Goal: Obtain resource: Download file/media

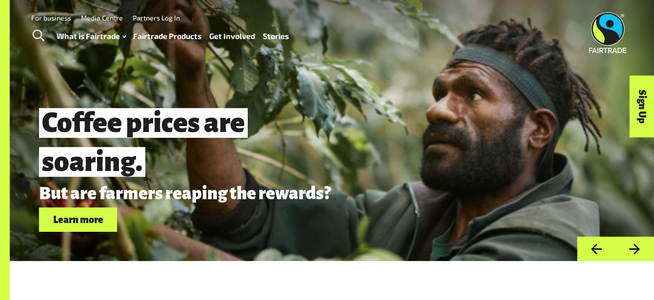
click at [278, 38] on link "Stories" at bounding box center [276, 36] width 26 height 14
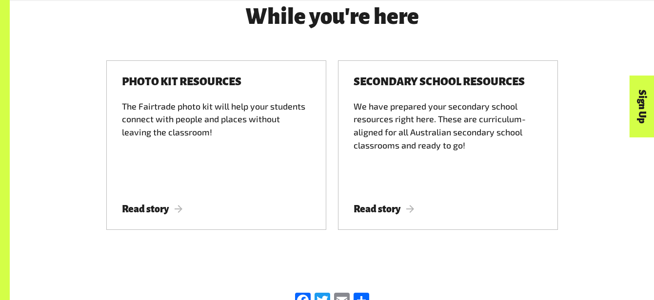
scroll to position [1047, 0]
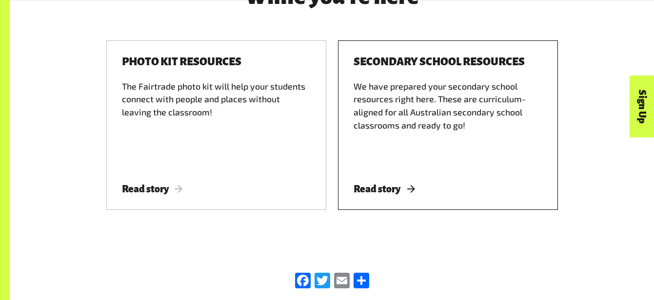
click at [402, 120] on div "We have prepared your secondary school resources right here. These are curricul…" at bounding box center [447, 123] width 189 height 87
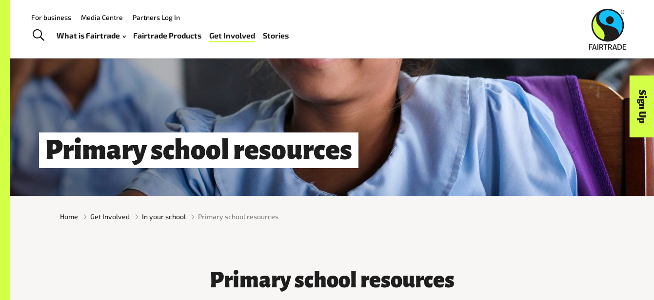
scroll to position [0, 0]
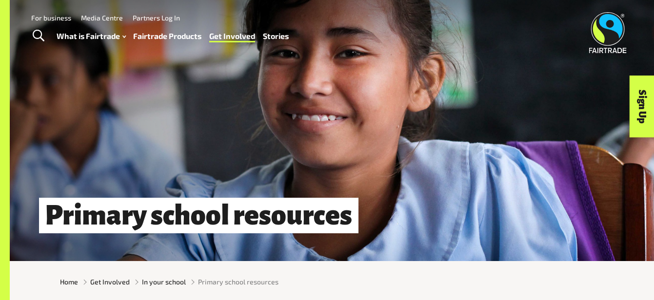
click at [59, 48] on div "Menu For business Media Centre Partners Log In What is Fairtrade How Fairtrade …" at bounding box center [327, 32] width 654 height 65
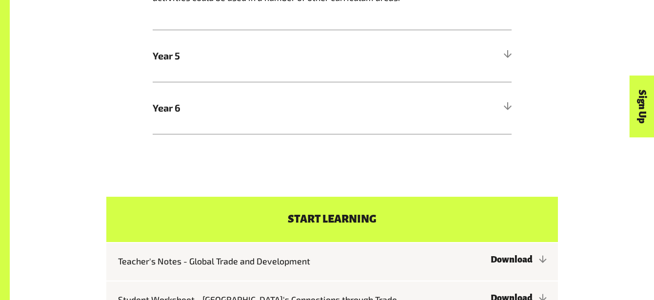
scroll to position [670, 0]
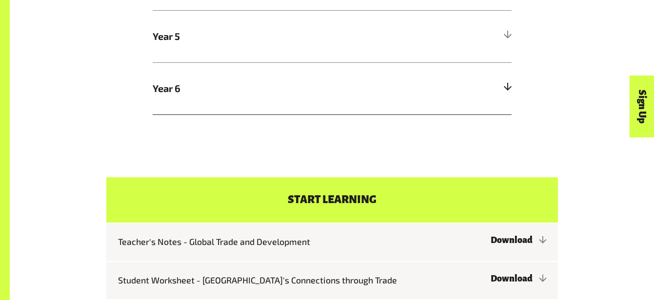
click at [409, 98] on h5 "Year 6" at bounding box center [332, 88] width 359 height 52
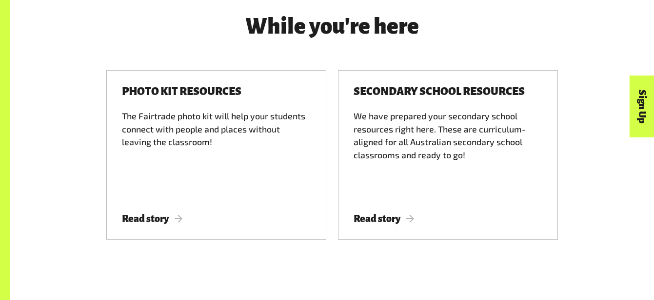
scroll to position [1370, 0]
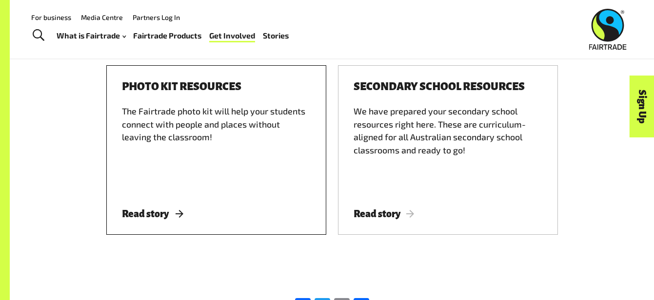
click at [171, 202] on div "Photo kit resources The Fairtrade photo kit will help your students connect wit…" at bounding box center [216, 150] width 220 height 170
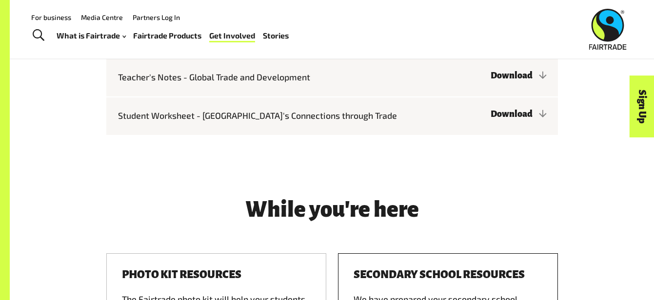
scroll to position [1140, 0]
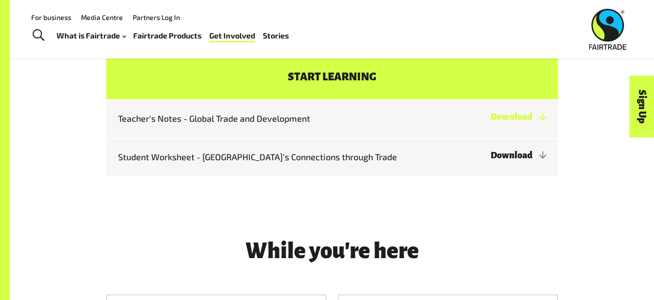
click at [512, 122] on link "Download" at bounding box center [517, 117] width 55 height 10
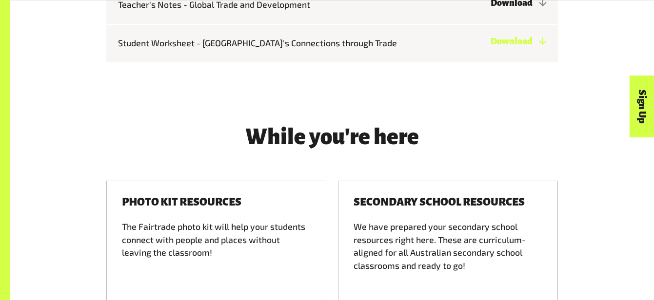
scroll to position [1413, 0]
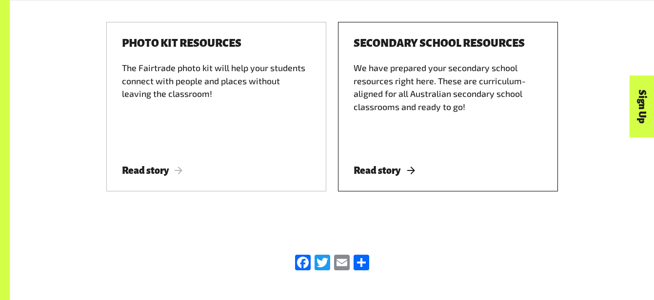
click at [389, 165] on span "Read story" at bounding box center [383, 170] width 61 height 11
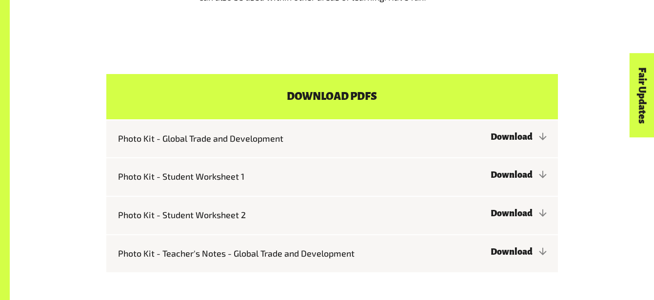
scroll to position [790, 0]
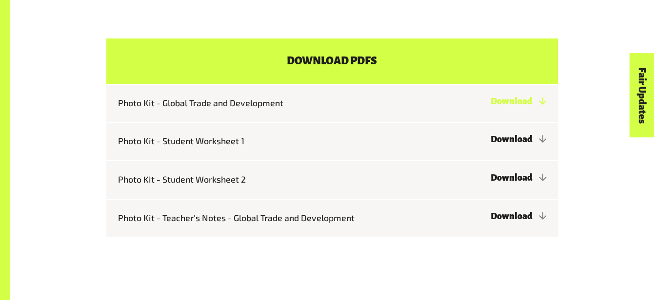
click at [514, 106] on link "Download" at bounding box center [517, 102] width 55 height 10
click at [490, 144] on link "Download" at bounding box center [517, 140] width 55 height 10
click at [490, 183] on link "Download" at bounding box center [517, 178] width 55 height 10
click at [490, 213] on link "Download" at bounding box center [517, 217] width 55 height 10
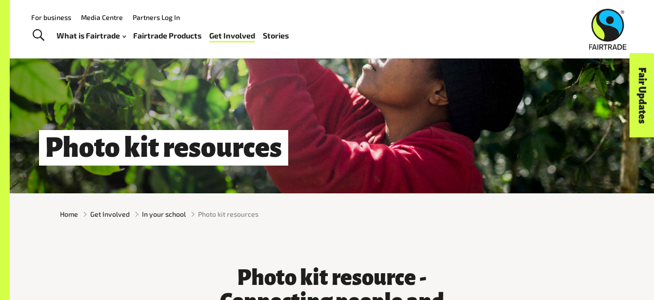
scroll to position [0, 0]
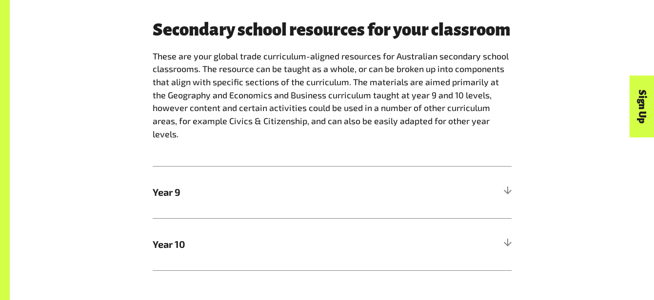
scroll to position [525, 0]
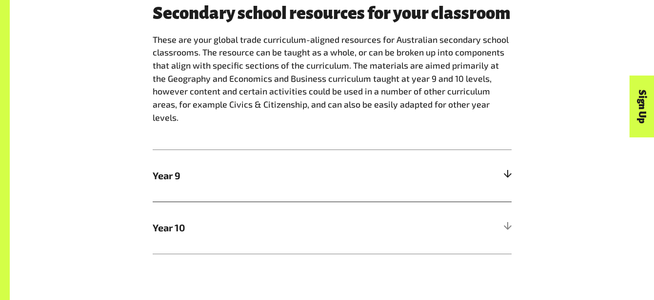
click at [504, 159] on h5 "Year 9" at bounding box center [332, 176] width 359 height 52
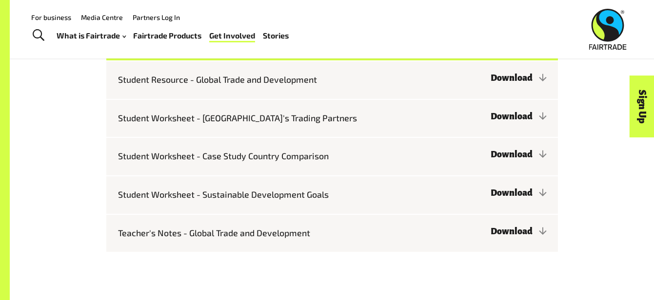
scroll to position [966, 0]
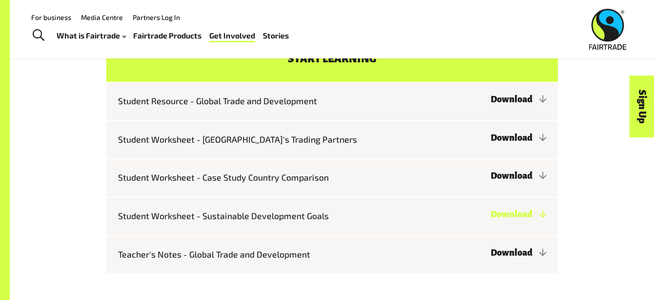
click at [490, 210] on link "Download" at bounding box center [517, 215] width 55 height 10
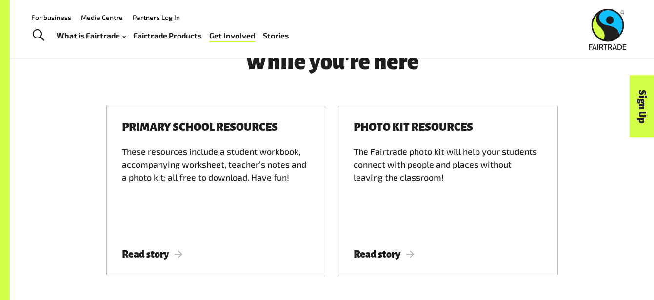
scroll to position [1254, 0]
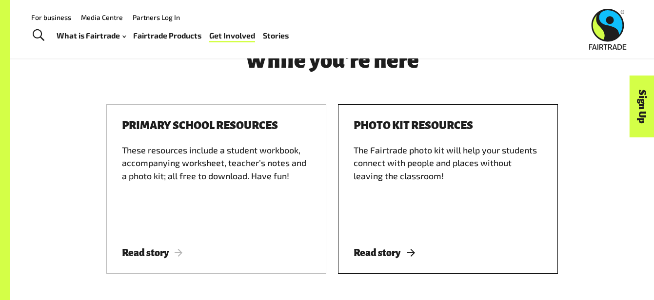
click at [391, 248] on span "Read story" at bounding box center [383, 253] width 61 height 11
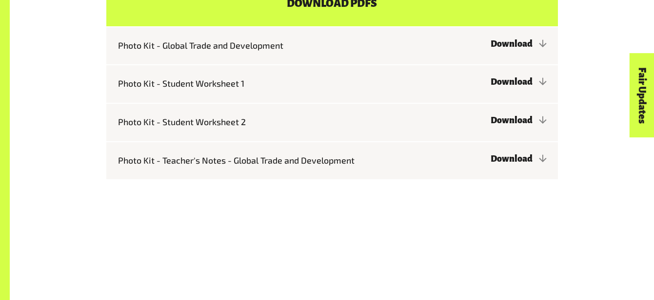
scroll to position [850, 0]
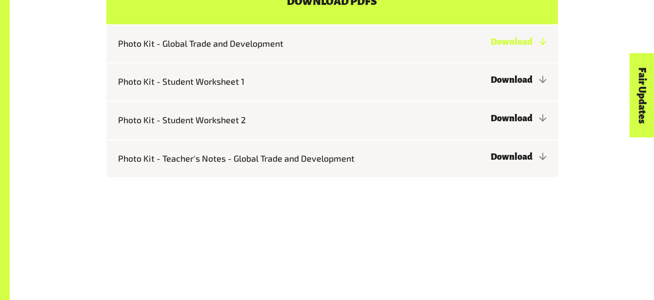
click at [490, 40] on link "Download" at bounding box center [517, 42] width 55 height 10
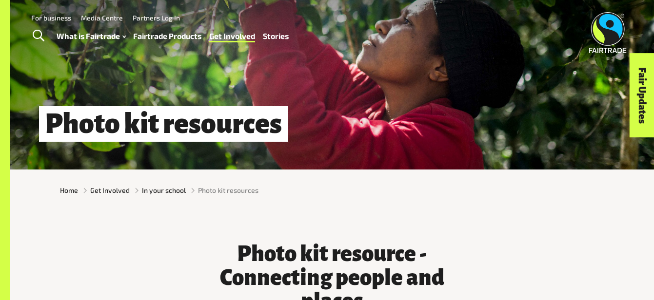
scroll to position [0, 0]
